Goal: Contribute content: Add original content to the website for others to see

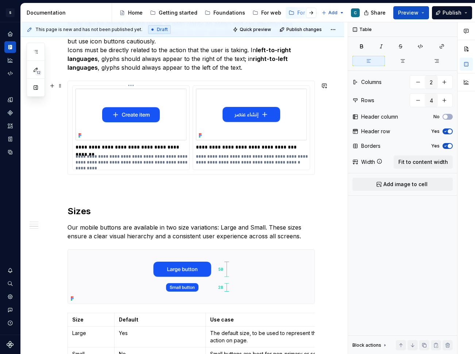
scroll to position [577, 0]
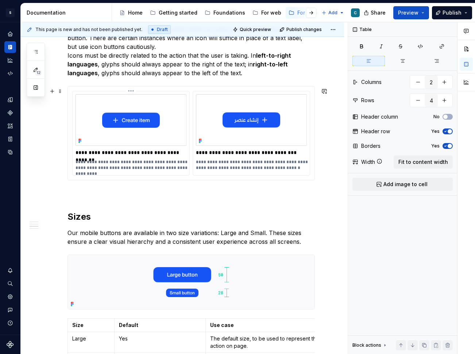
click at [156, 166] on p "**********" at bounding box center [132, 165] width 113 height 12
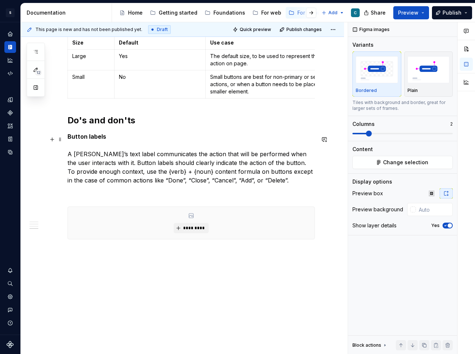
scroll to position [862, 0]
click at [91, 178] on p "Button labels A button’s text label communicates the action that will be perfor…" at bounding box center [192, 158] width 248 height 53
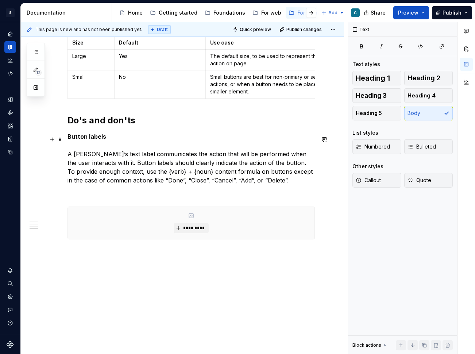
click at [71, 156] on p "Button labels A button’s text label communicates the action that will be perfor…" at bounding box center [192, 158] width 248 height 53
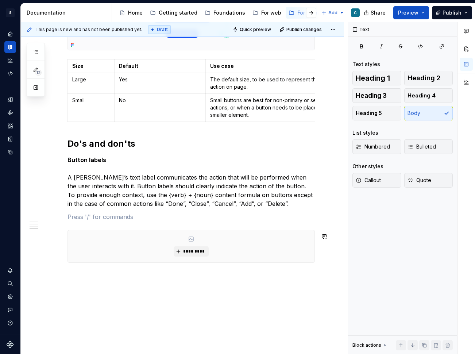
click at [109, 256] on div "*********" at bounding box center [191, 246] width 247 height 32
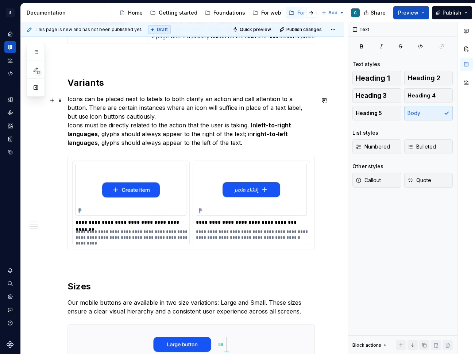
scroll to position [525, 0]
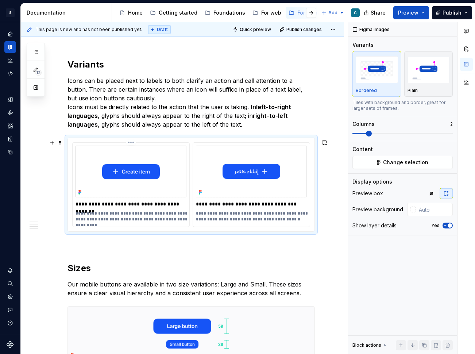
click at [169, 146] on div "**********" at bounding box center [131, 185] width 117 height 84
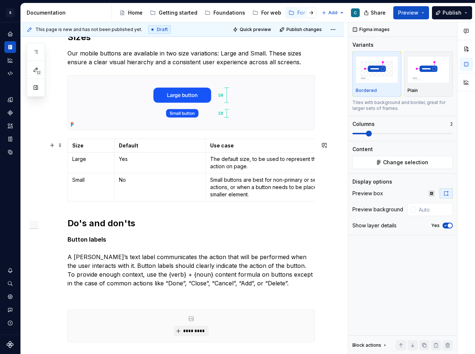
scroll to position [811, 0]
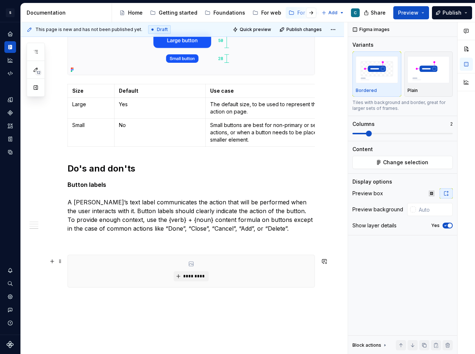
click at [160, 264] on div "*********" at bounding box center [191, 271] width 247 height 32
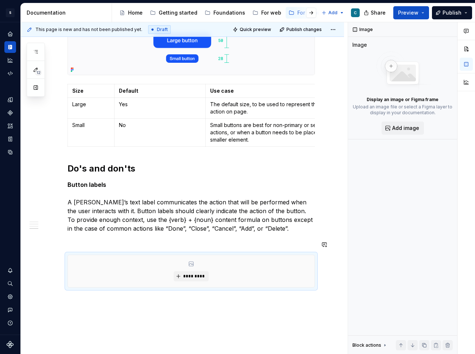
click at [164, 232] on p "Button labels A button’s text label communicates the action that will be perfor…" at bounding box center [192, 206] width 248 height 53
click at [156, 267] on div "*********" at bounding box center [191, 271] width 247 height 32
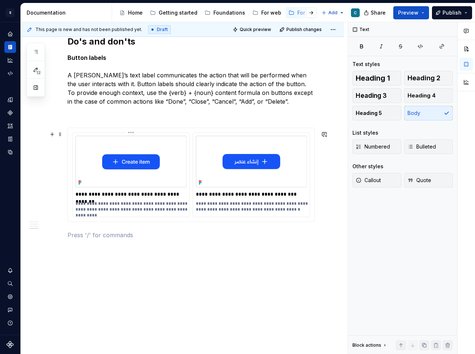
scroll to position [908, 0]
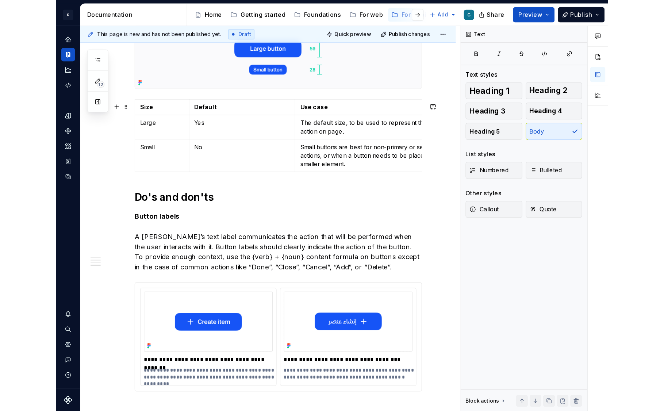
scroll to position [797, 0]
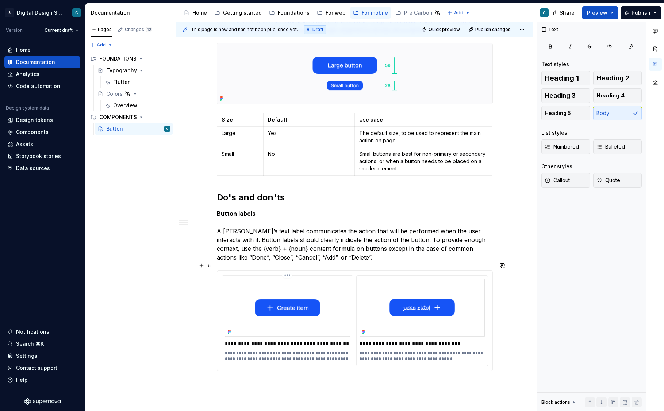
click at [255, 340] on p "**********" at bounding box center [287, 343] width 125 height 7
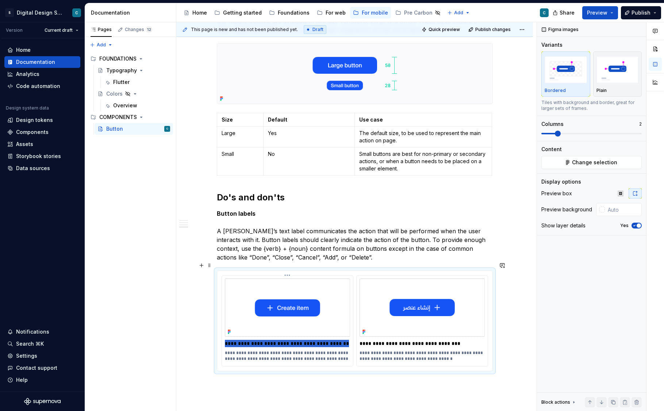
click at [255, 340] on p "**********" at bounding box center [287, 343] width 125 height 7
click at [376, 340] on p "**********" at bounding box center [422, 343] width 125 height 7
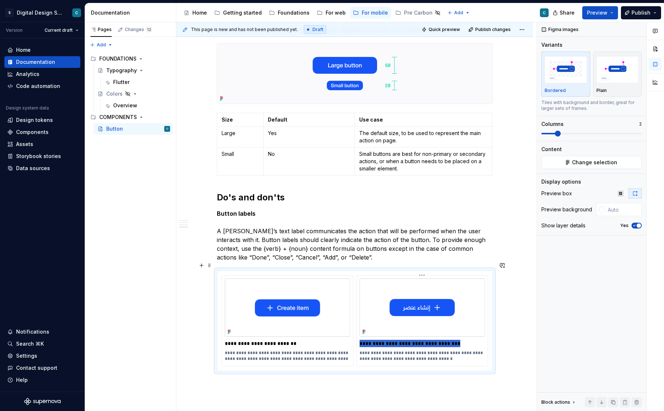
click at [376, 340] on p "**********" at bounding box center [422, 343] width 125 height 7
click at [247, 350] on p "**********" at bounding box center [287, 356] width 125 height 12
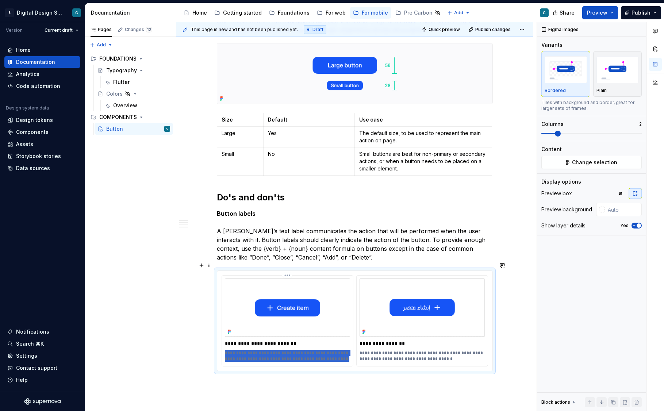
click at [247, 350] on p "**********" at bounding box center [287, 356] width 125 height 12
click at [381, 350] on p "**********" at bounding box center [422, 356] width 125 height 12
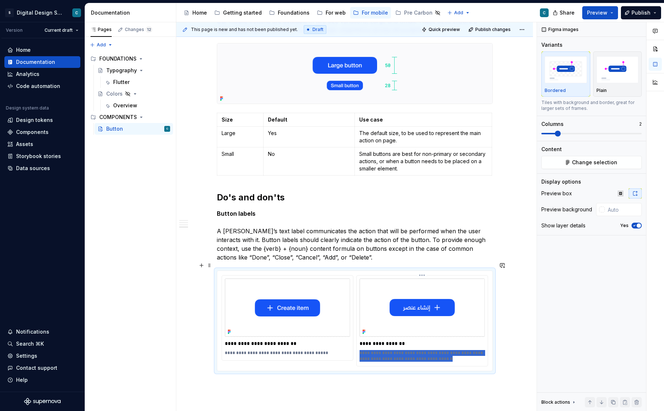
click at [381, 350] on p "**********" at bounding box center [422, 356] width 125 height 12
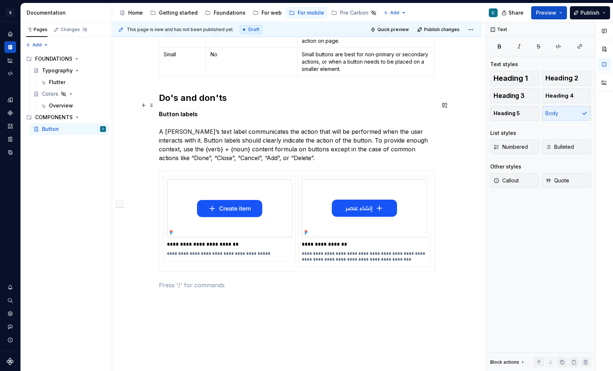
scroll to position [888, 0]
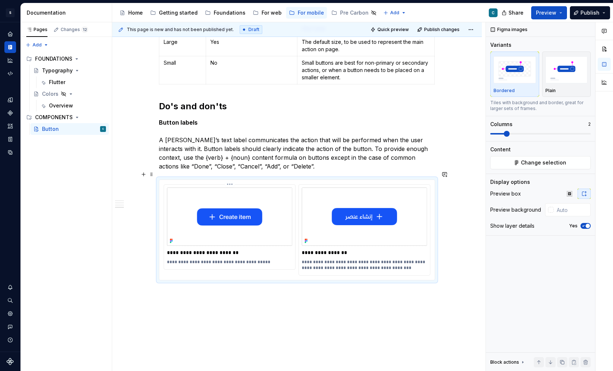
click at [219, 204] on img at bounding box center [229, 216] width 125 height 58
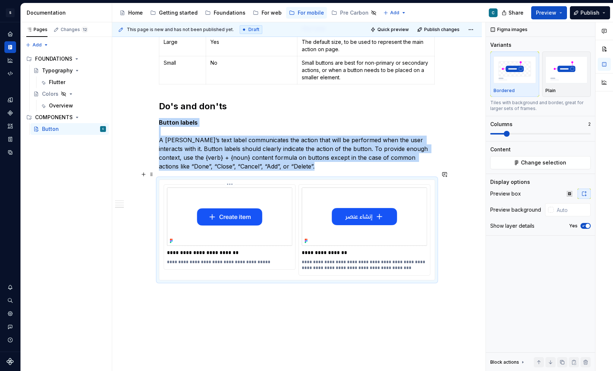
click at [235, 200] on img at bounding box center [229, 216] width 125 height 58
click at [265, 193] on img at bounding box center [229, 216] width 125 height 58
click at [475, 165] on span "Change selection" at bounding box center [543, 162] width 45 height 7
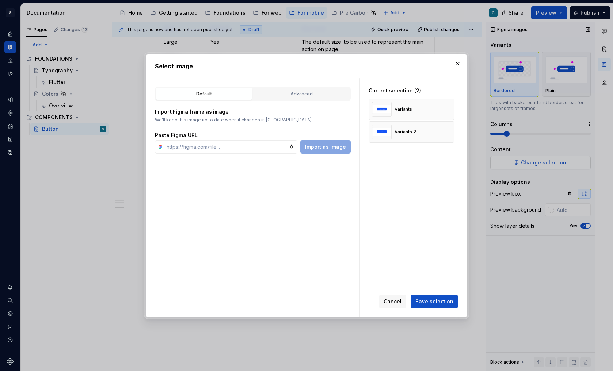
type textarea "*"
type input "[URL][DOMAIN_NAME][PHONE_NUMBER]"
click at [338, 148] on span "Import as image" at bounding box center [325, 146] width 41 height 7
click at [450, 131] on button "button" at bounding box center [446, 132] width 10 height 10
click at [447, 111] on button "button" at bounding box center [446, 109] width 10 height 10
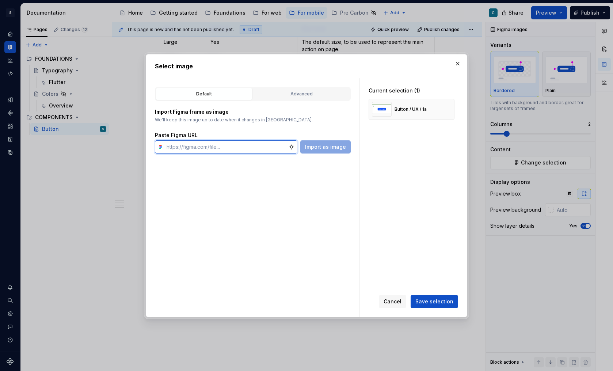
click at [233, 150] on input "text" at bounding box center [226, 146] width 125 height 13
paste input "[URL][DOMAIN_NAME][PHONE_NUMBER]"
type input "[URL][DOMAIN_NAME][PHONE_NUMBER]"
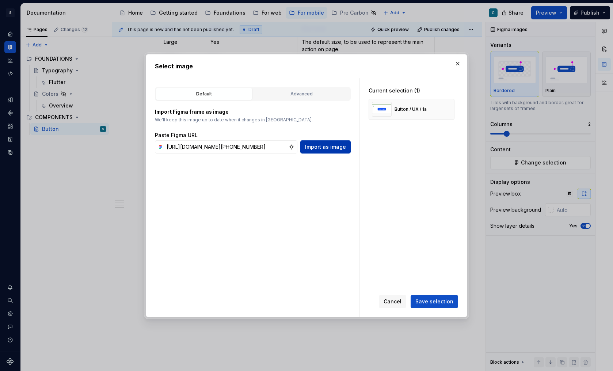
click at [315, 148] on span "Import as image" at bounding box center [325, 146] width 41 height 7
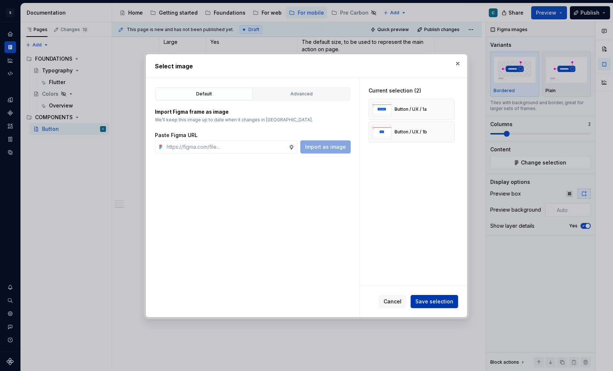
click at [432, 297] on button "Save selection" at bounding box center [433, 301] width 47 height 13
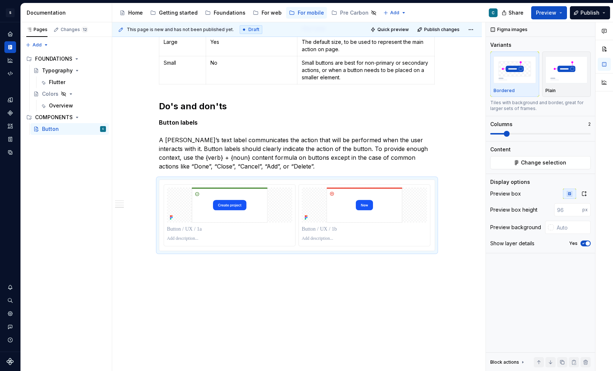
scroll to position [835, 0]
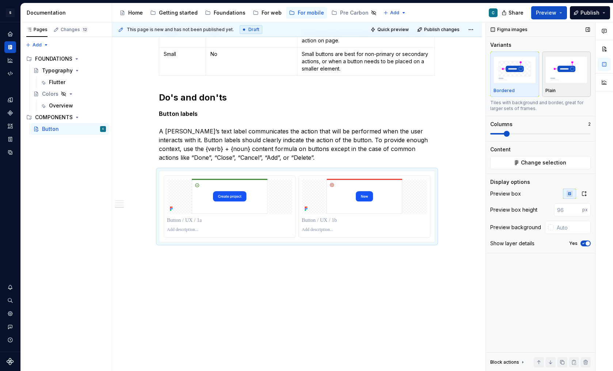
click at [475, 65] on img "button" at bounding box center [566, 69] width 42 height 27
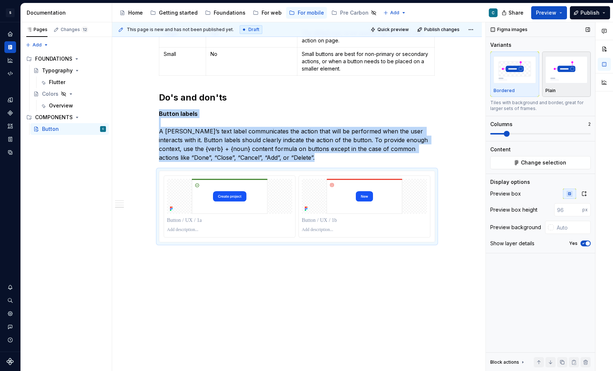
scroll to position [833, 0]
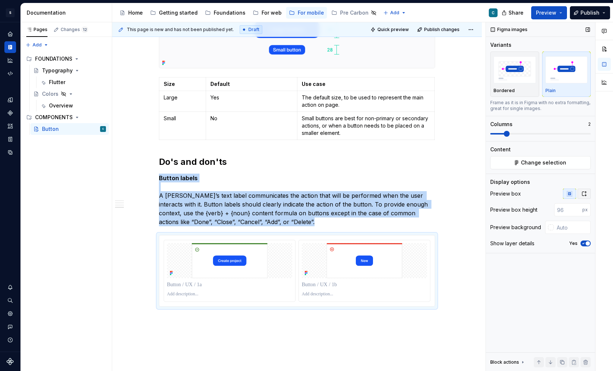
click at [475, 196] on button "button" at bounding box center [583, 193] width 13 height 10
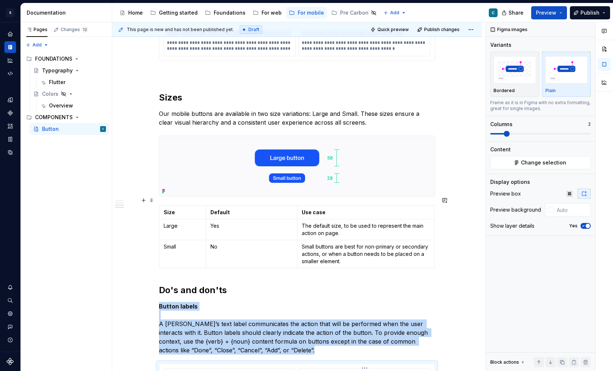
scroll to position [693, 0]
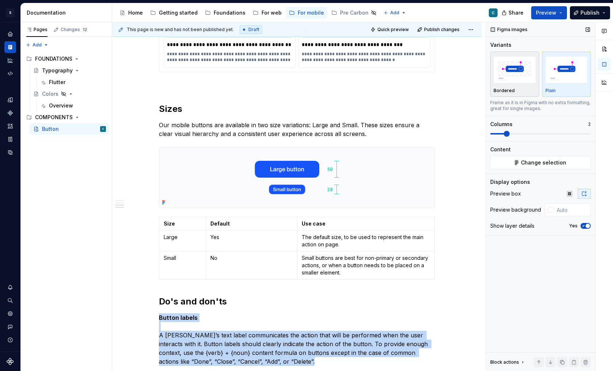
click at [475, 92] on div "Bordered" at bounding box center [514, 91] width 42 height 6
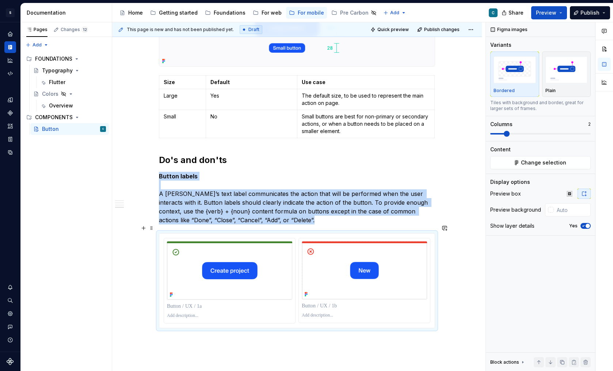
scroll to position [888, 0]
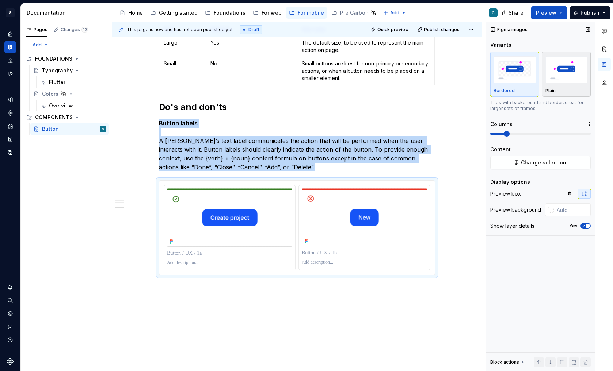
click at [475, 65] on img "button" at bounding box center [566, 69] width 42 height 27
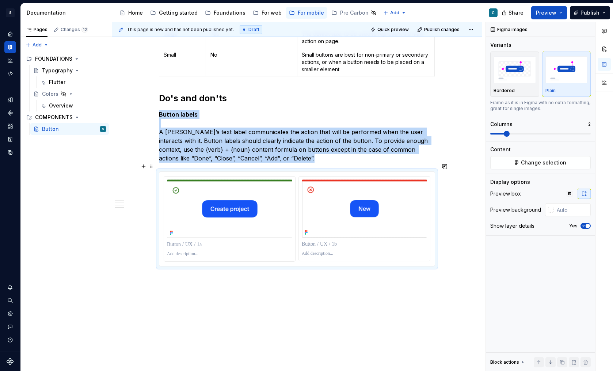
scroll to position [890, 0]
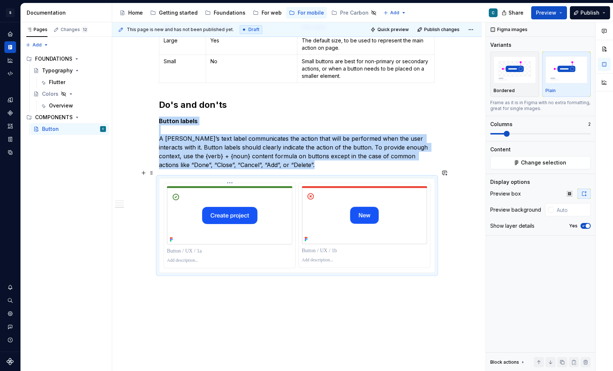
click at [193, 247] on p at bounding box center [229, 250] width 125 height 7
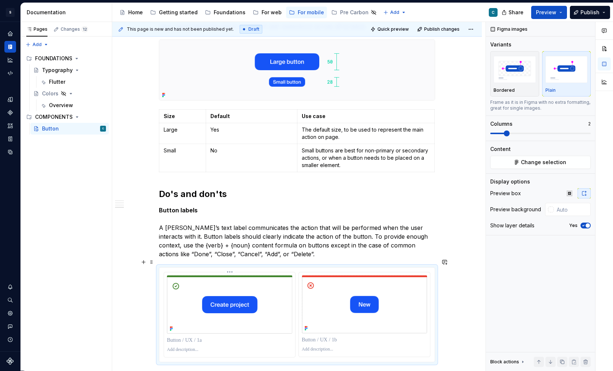
scroll to position [806, 0]
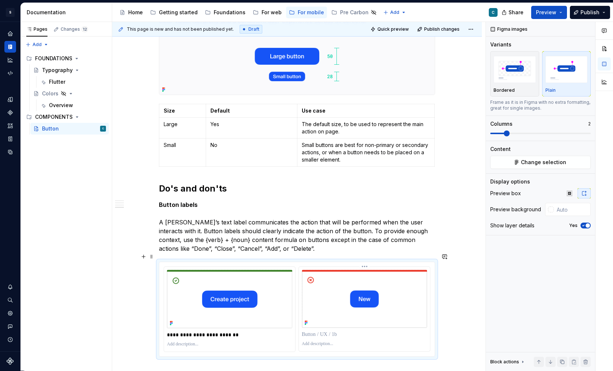
click at [325, 330] on p at bounding box center [364, 333] width 125 height 7
click at [181, 341] on p at bounding box center [229, 344] width 125 height 6
click at [313, 341] on p at bounding box center [364, 344] width 125 height 6
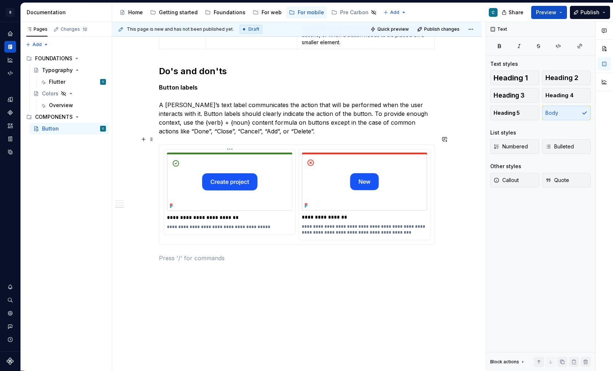
scroll to position [923, 0]
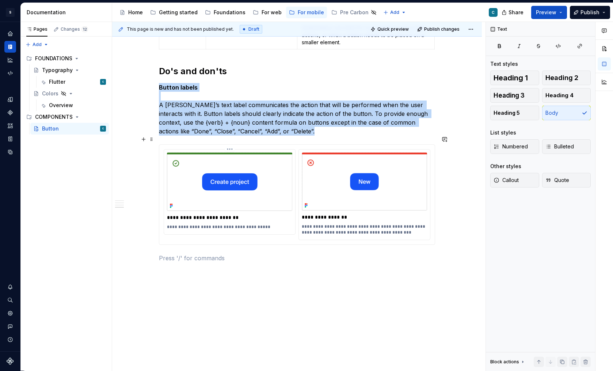
click at [200, 149] on div "**********" at bounding box center [229, 191] width 131 height 85
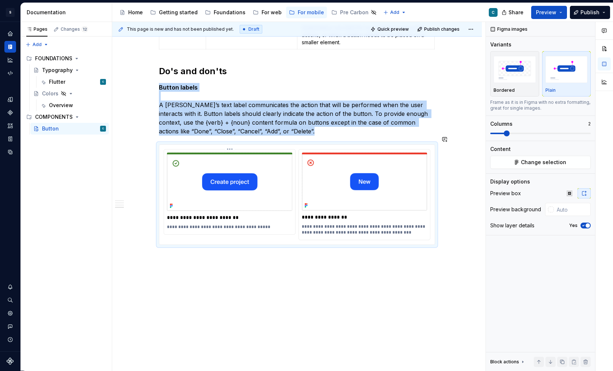
copy p "Button labels A button’s text label communicates the action that will be perfor…"
click at [145, 251] on button "button" at bounding box center [143, 249] width 10 height 10
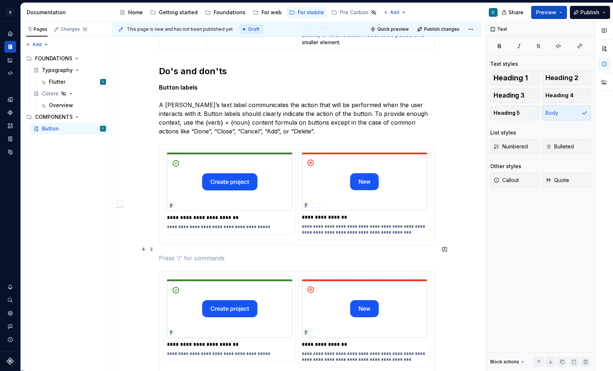
click at [179, 253] on p at bounding box center [297, 257] width 276 height 9
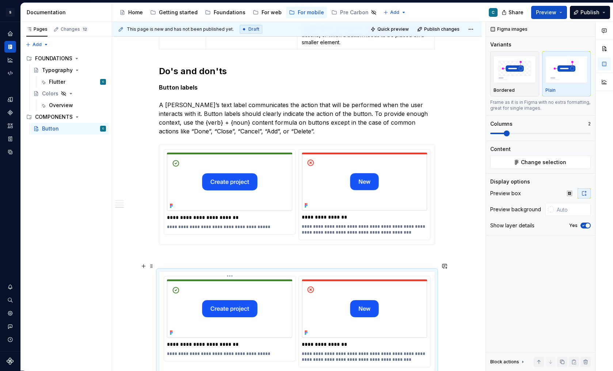
click at [207, 294] on img at bounding box center [229, 308] width 125 height 58
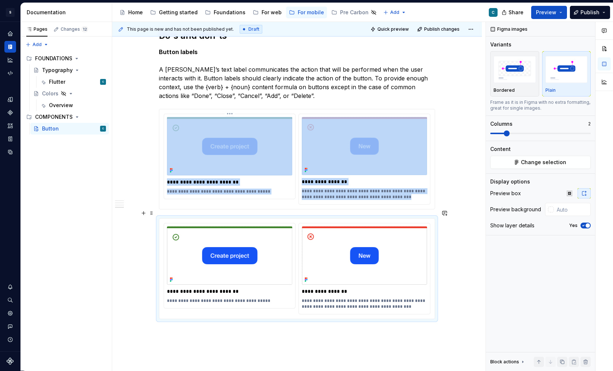
scroll to position [964, 0]
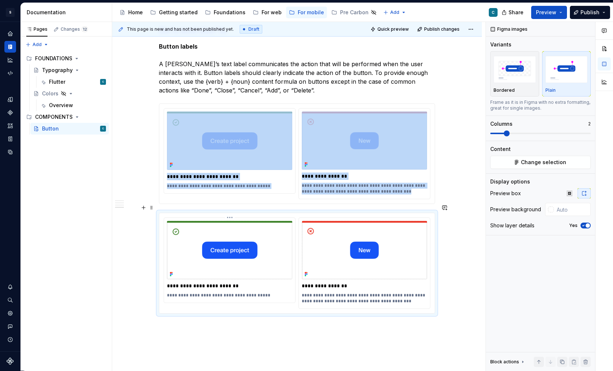
click at [261, 224] on img at bounding box center [229, 250] width 125 height 58
click at [475, 164] on span "Change selection" at bounding box center [543, 161] width 45 height 7
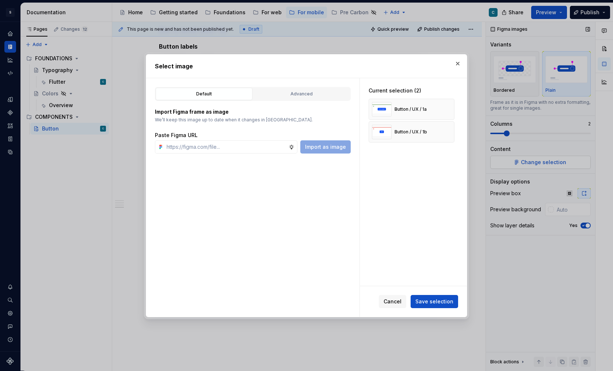
type textarea "*"
click at [449, 132] on button "button" at bounding box center [446, 132] width 10 height 10
click at [451, 111] on button "button" at bounding box center [446, 109] width 10 height 10
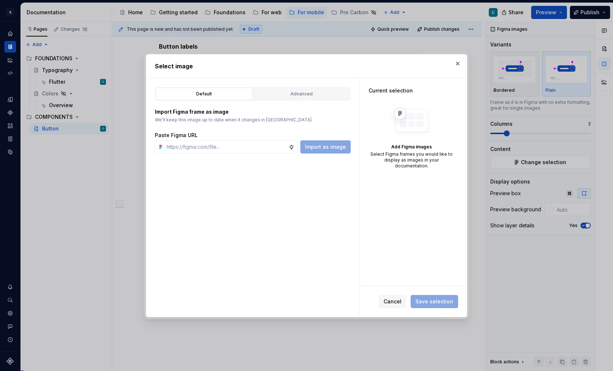
click at [378, 128] on div "Add Figma images Select Figma frames you would like to display as images in you…" at bounding box center [411, 134] width 86 height 70
click at [190, 143] on input "text" at bounding box center [226, 146] width 125 height 13
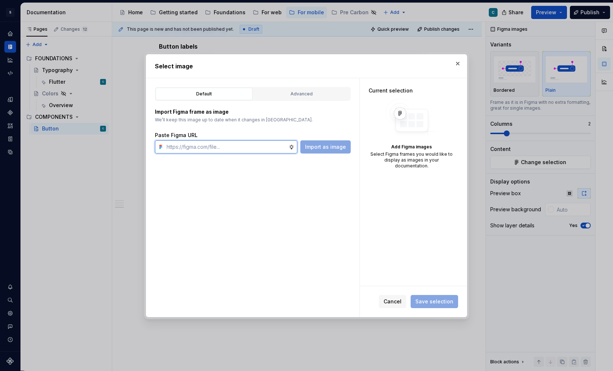
paste input "[URL][DOMAIN_NAME][PHONE_NUMBER]"
type input "[URL][DOMAIN_NAME][PHONE_NUMBER]"
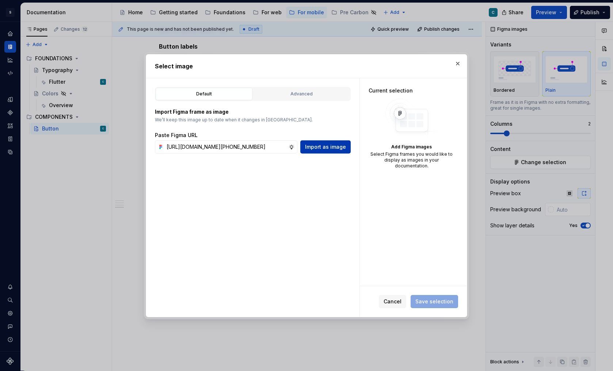
click at [318, 146] on span "Import as image" at bounding box center [325, 146] width 41 height 7
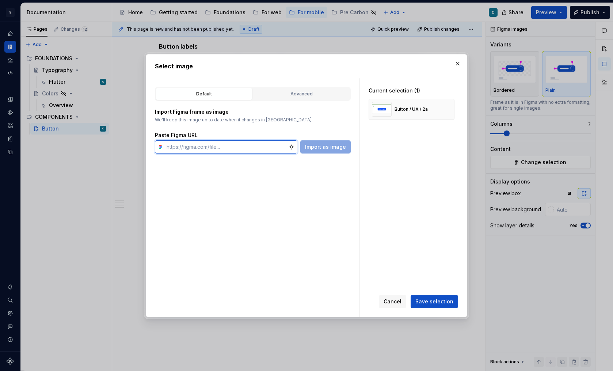
click at [187, 150] on input "text" at bounding box center [226, 146] width 125 height 13
paste input "[URL][DOMAIN_NAME][PHONE_NUMBER]"
type input "[URL][DOMAIN_NAME][PHONE_NUMBER]"
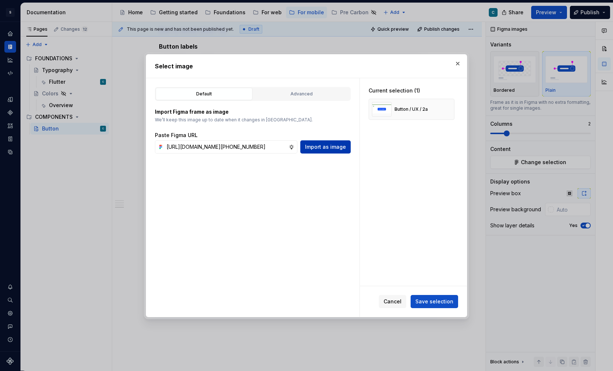
click at [331, 148] on span "Import as image" at bounding box center [325, 146] width 41 height 7
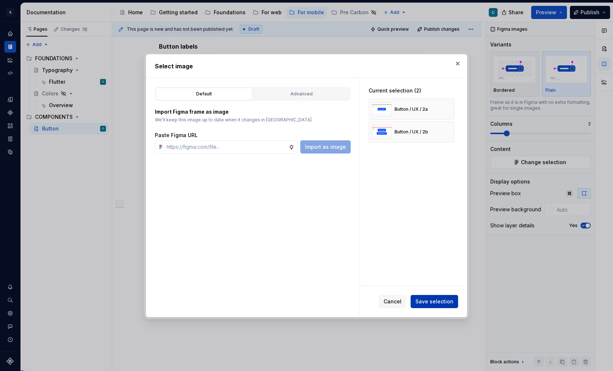
click at [439, 304] on span "Save selection" at bounding box center [434, 301] width 38 height 7
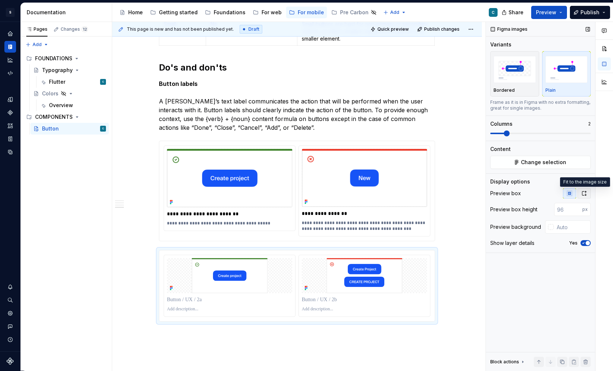
click at [475, 197] on button "button" at bounding box center [583, 193] width 13 height 10
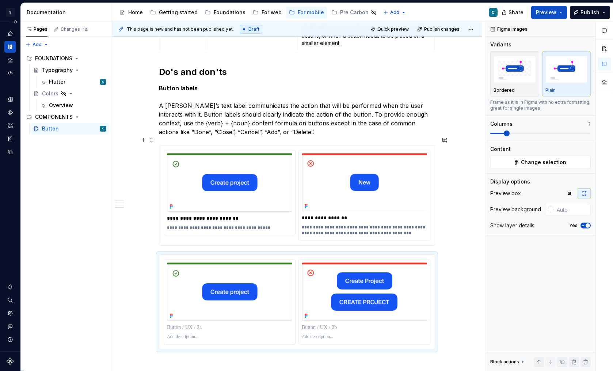
scroll to position [921, 0]
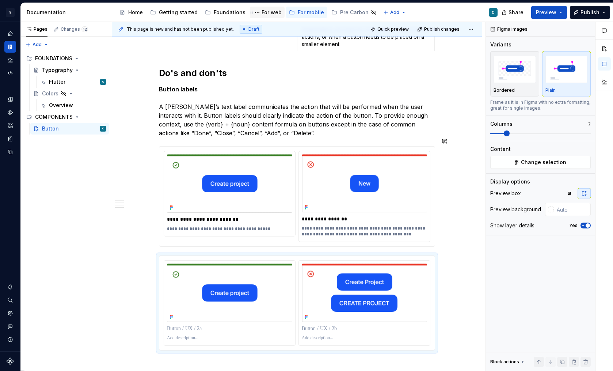
click at [267, 12] on div "For web" at bounding box center [271, 12] width 20 height 7
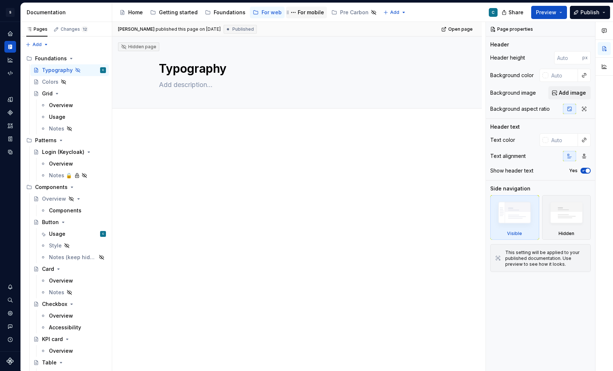
click at [302, 11] on div "For mobile" at bounding box center [311, 12] width 26 height 7
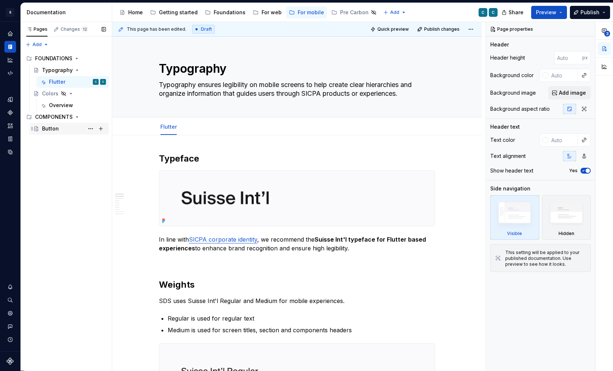
click at [54, 125] on div "Button" at bounding box center [74, 128] width 64 height 10
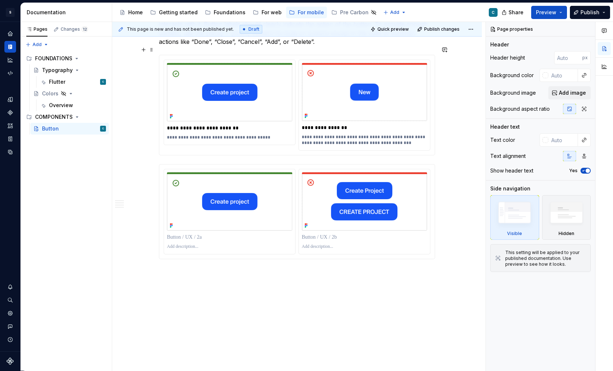
scroll to position [1012, 0]
click at [186, 234] on p at bounding box center [229, 237] width 125 height 7
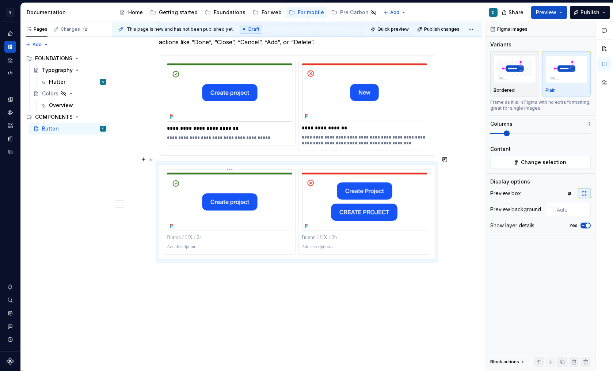
scroll to position [1012, 0]
click at [318, 234] on p at bounding box center [364, 237] width 125 height 7
click at [185, 244] on p at bounding box center [229, 247] width 125 height 6
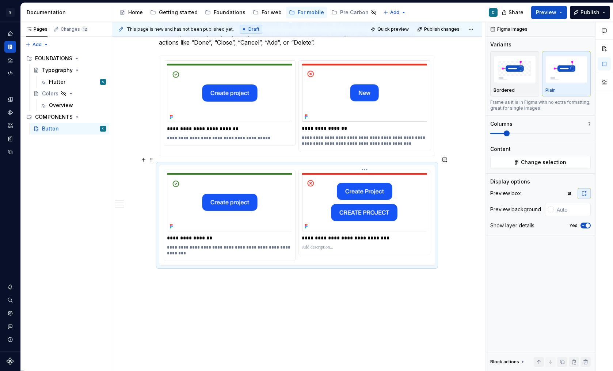
click at [316, 244] on p at bounding box center [364, 247] width 125 height 6
click at [198, 170] on div "**********" at bounding box center [229, 215] width 131 height 91
click at [197, 274] on p at bounding box center [297, 278] width 276 height 9
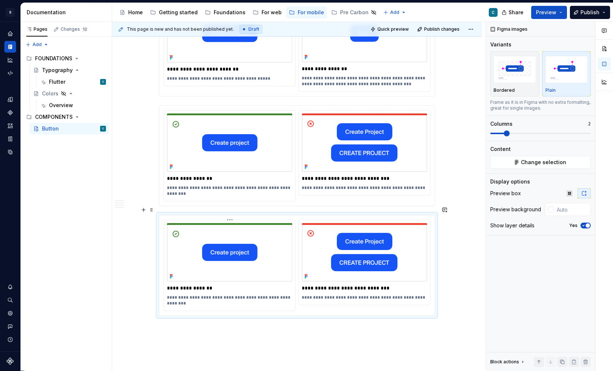
scroll to position [1072, 0]
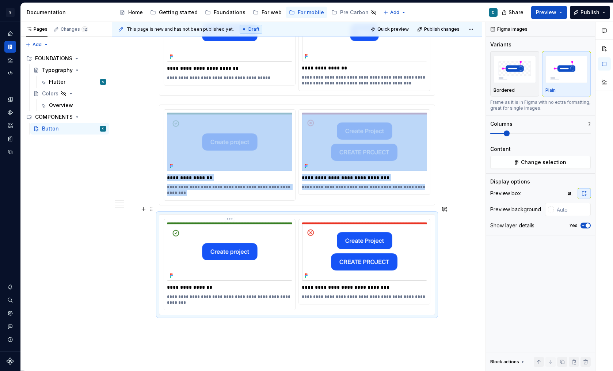
click at [232, 240] on img at bounding box center [229, 251] width 125 height 58
click at [475, 163] on span "Change selection" at bounding box center [543, 161] width 45 height 7
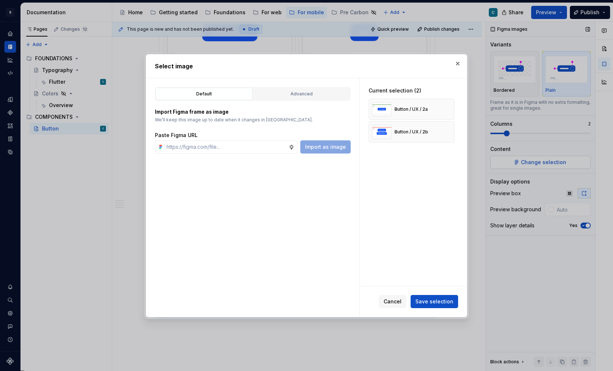
type textarea "*"
click at [449, 106] on button "button" at bounding box center [446, 109] width 10 height 10
click at [449, 108] on button "button" at bounding box center [446, 109] width 10 height 10
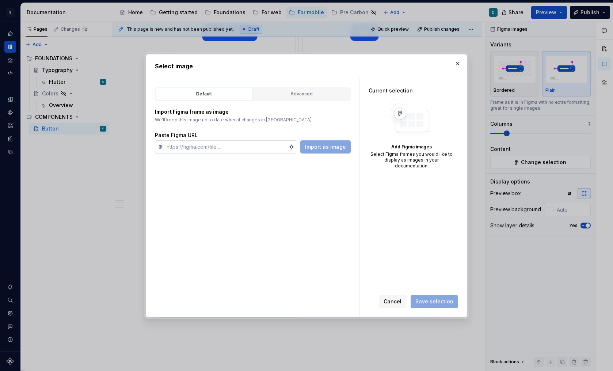
click at [191, 149] on input "text" at bounding box center [226, 146] width 125 height 13
paste input "[URL][DOMAIN_NAME][PHONE_NUMBER]"
type input "[URL][DOMAIN_NAME][PHONE_NUMBER]"
click at [322, 148] on span "Import as image" at bounding box center [325, 146] width 41 height 7
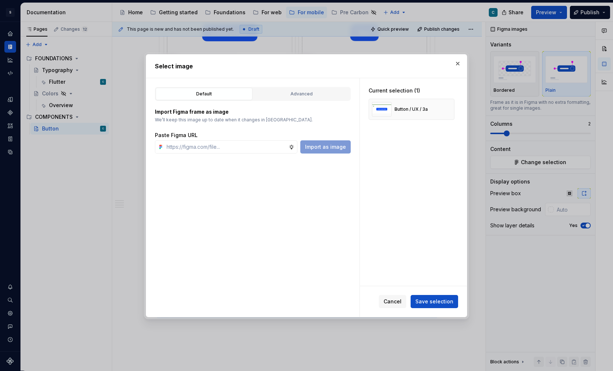
type textarea "*"
click at [174, 145] on input "text" at bounding box center [226, 146] width 125 height 13
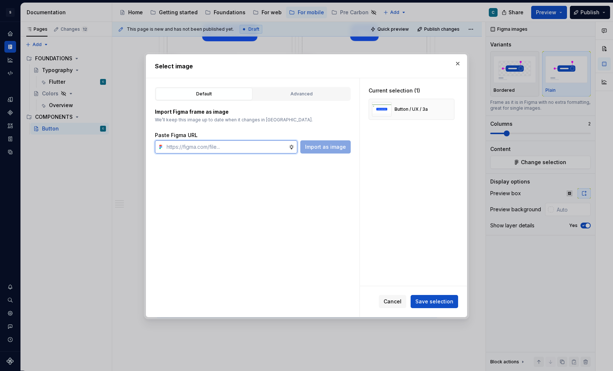
paste input "[URL][DOMAIN_NAME][PHONE_NUMBER]"
type input "[URL][DOMAIN_NAME][PHONE_NUMBER]"
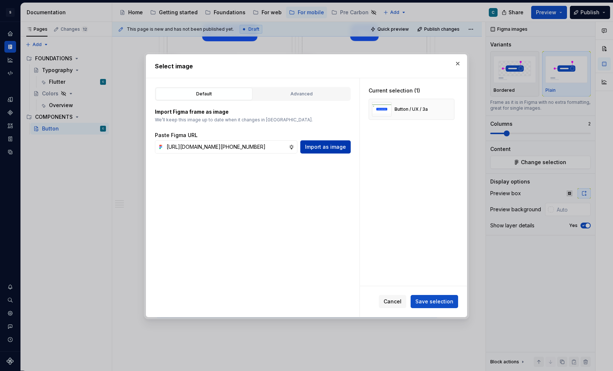
click at [328, 148] on span "Import as image" at bounding box center [325, 146] width 41 height 7
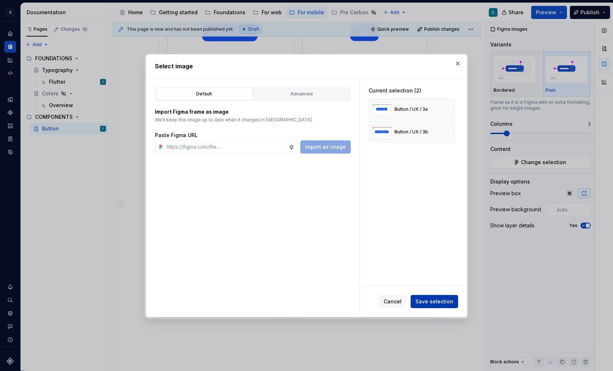
click at [435, 303] on span "Save selection" at bounding box center [434, 301] width 38 height 7
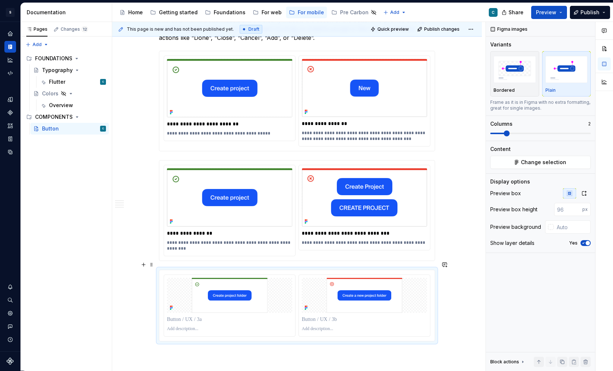
scroll to position [1004, 0]
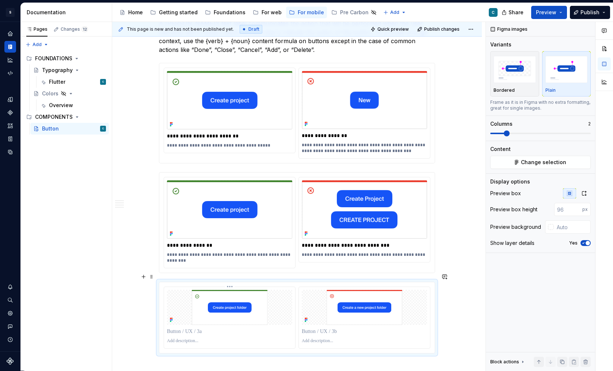
click at [178, 328] on p at bounding box center [229, 331] width 125 height 7
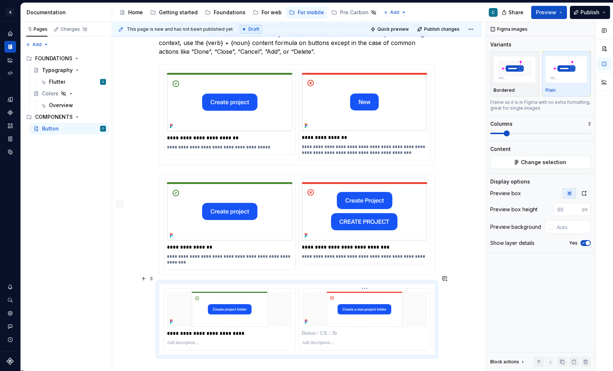
click at [317, 329] on p at bounding box center [364, 332] width 125 height 7
click at [178, 340] on p at bounding box center [229, 343] width 125 height 6
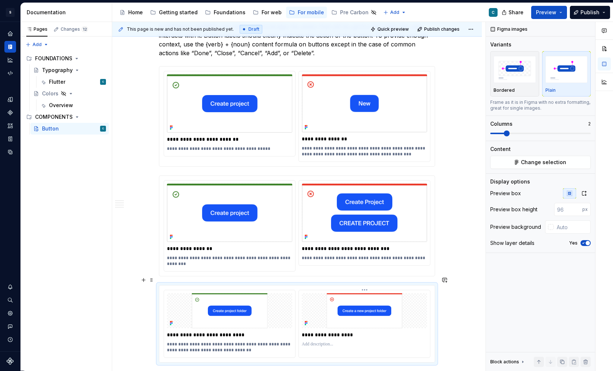
click at [314, 341] on p at bounding box center [364, 344] width 125 height 6
click at [475, 195] on icon "button" at bounding box center [584, 193] width 4 height 4
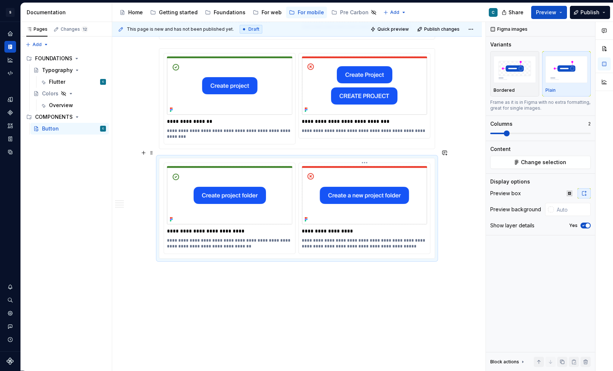
scroll to position [1127, 0]
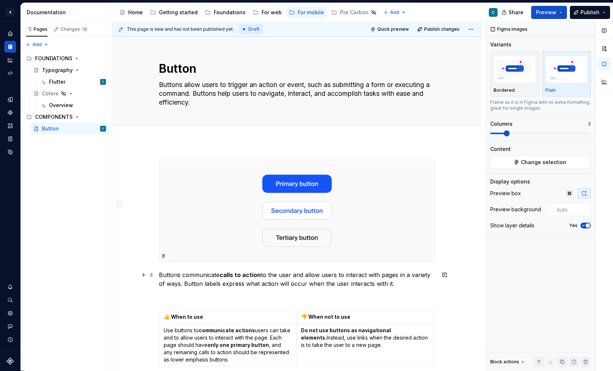
scroll to position [0, 0]
type textarea "*"
